Goal: Find specific fact: Find specific fact

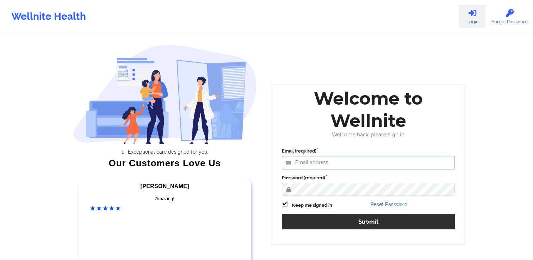
type input "[PERSON_NAME][EMAIL_ADDRESS][DOMAIN_NAME]"
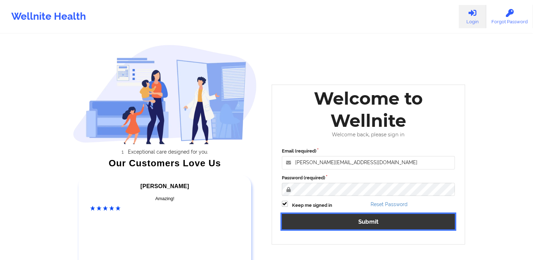
click at [375, 225] on button "Submit" at bounding box center [368, 221] width 173 height 15
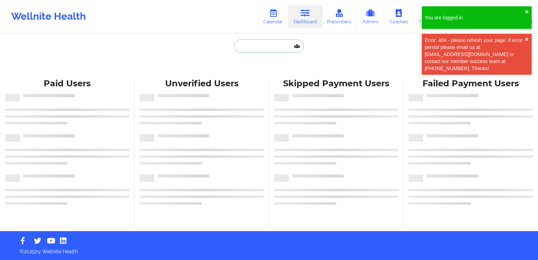
click at [269, 46] on input "text" at bounding box center [269, 45] width 70 height 13
paste input "[PERSON_NAME]"
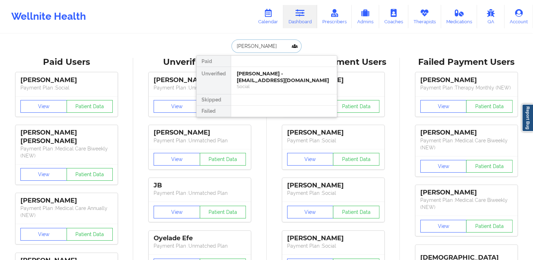
drag, startPoint x: 267, startPoint y: 46, endPoint x: 207, endPoint y: 50, distance: 60.3
click at [207, 50] on div "[PERSON_NAME] Paid Unverified [PERSON_NAME] - [EMAIL_ADDRESS][DOMAIN_NAME] Soci…" at bounding box center [266, 45] width 141 height 13
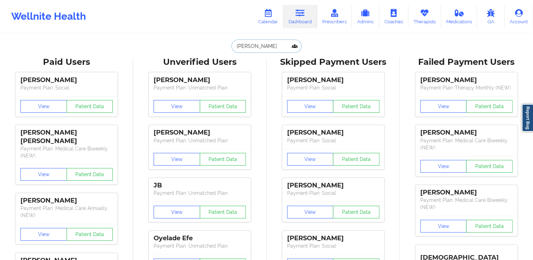
paste input "[EMAIL_ADDRESS][DOMAIN_NAME]"
type input "[EMAIL_ADDRESS][DOMAIN_NAME]"
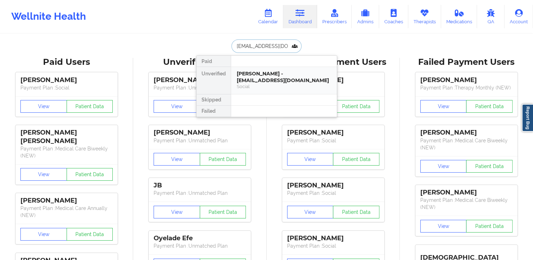
click at [269, 80] on div "[PERSON_NAME] - [EMAIL_ADDRESS][DOMAIN_NAME]" at bounding box center [284, 76] width 94 height 13
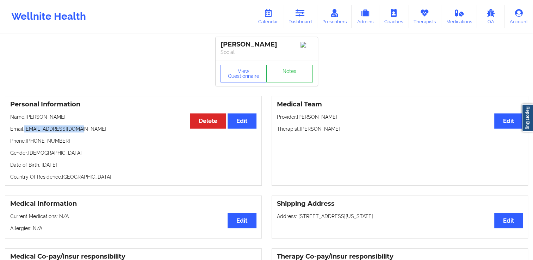
drag, startPoint x: 25, startPoint y: 129, endPoint x: 86, endPoint y: 134, distance: 61.1
click at [86, 132] on p "Email: [EMAIL_ADDRESS][DOMAIN_NAME]" at bounding box center [133, 128] width 246 height 7
copy p "[EMAIL_ADDRESS][DOMAIN_NAME]"
